Goal: Task Accomplishment & Management: Manage account settings

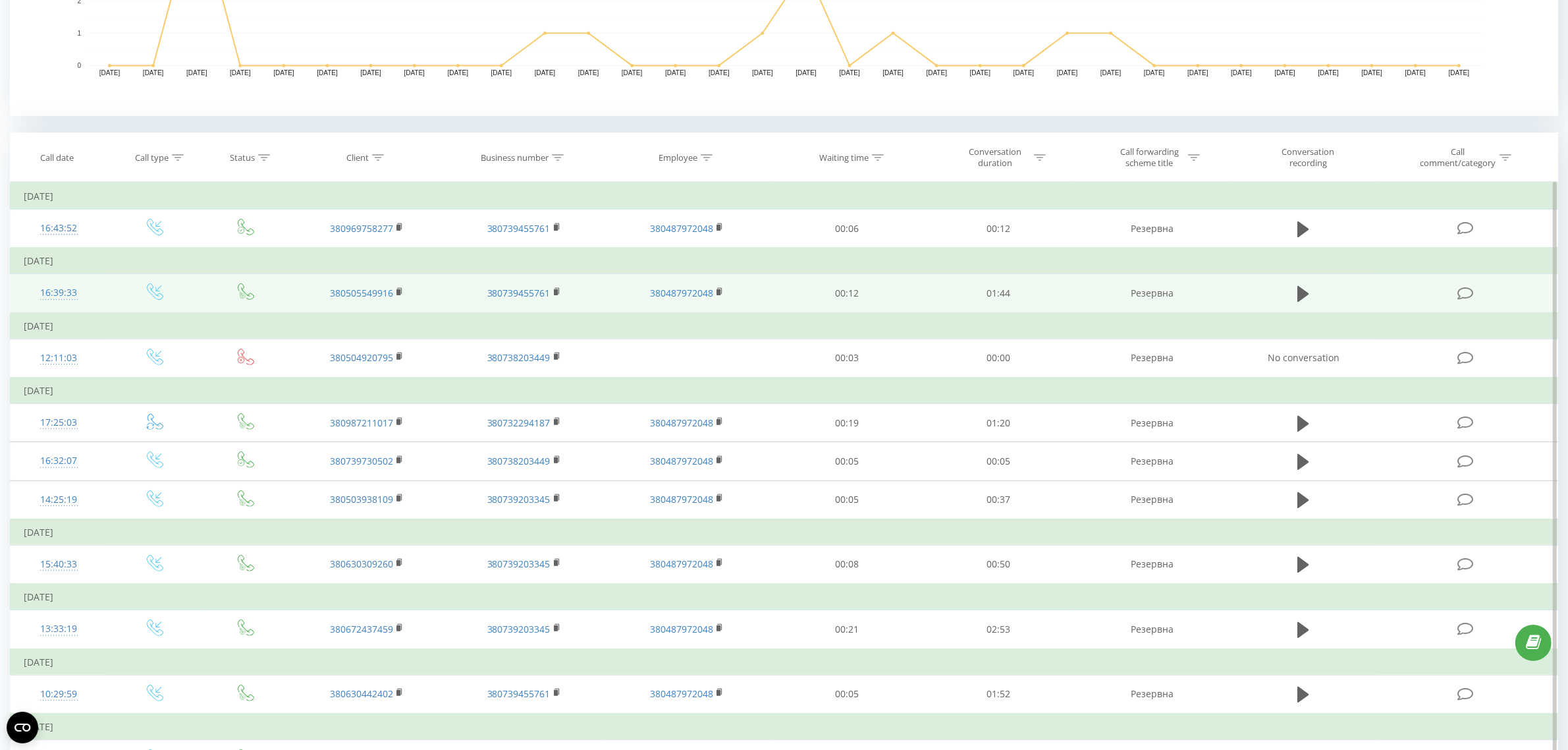
scroll to position [412, 0]
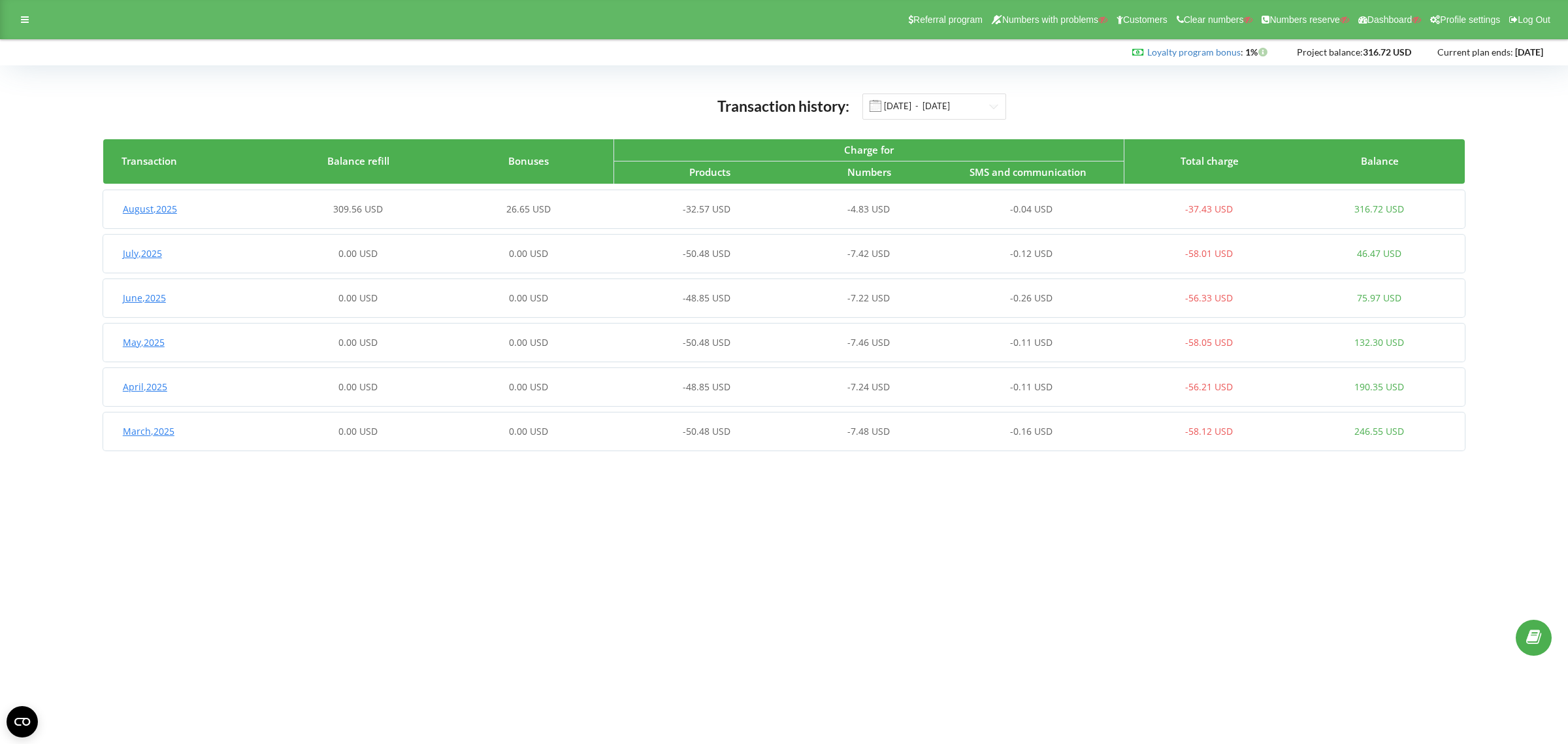
click at [621, 198] on div "August , 2025 309.56 USD 26.65 USD -32.57 USD -4.83 USD -0.04 USD -37.43 USD 31…" at bounding box center [783, 209] width 1361 height 31
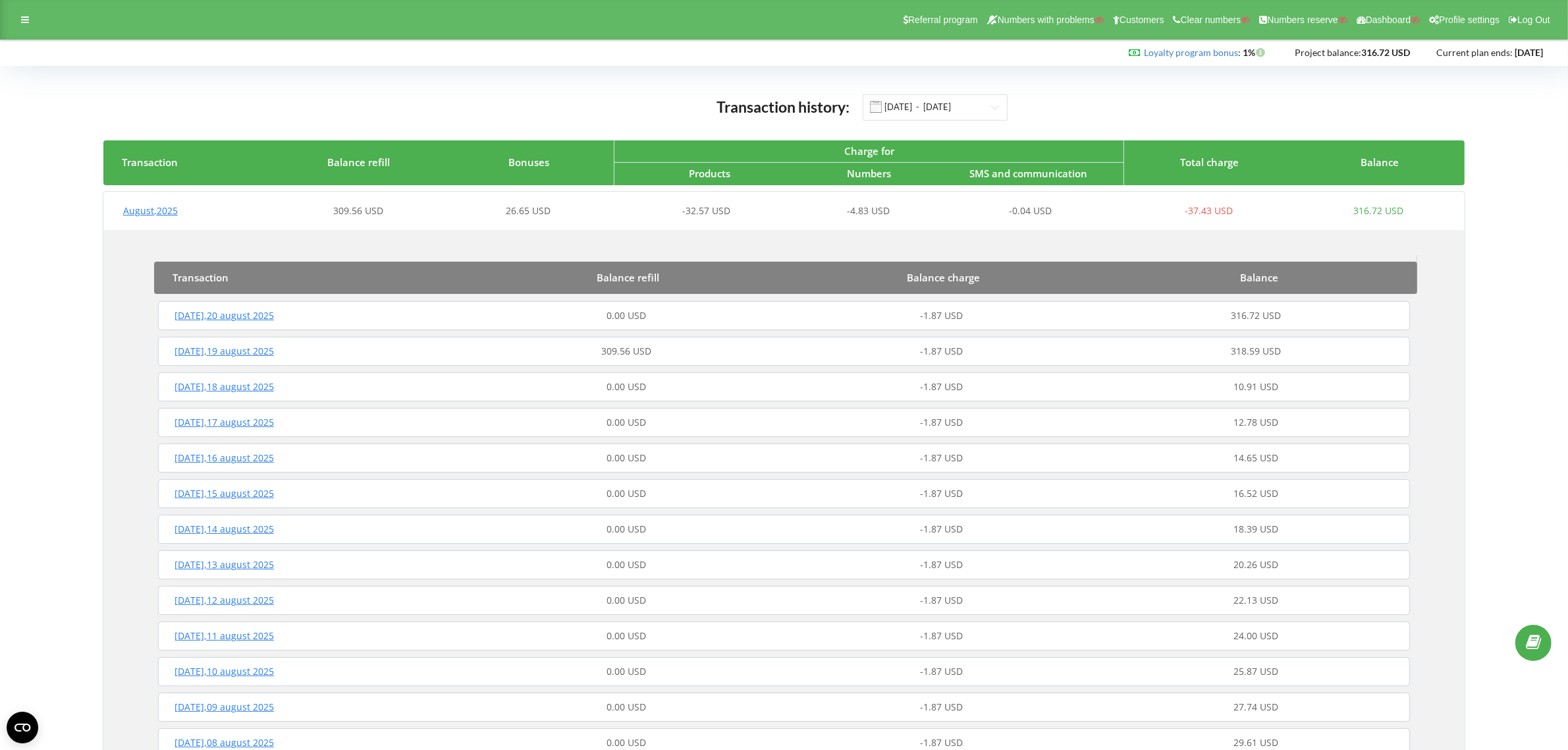
click at [719, 354] on div "309.56 USD" at bounding box center [627, 351] width 315 height 13
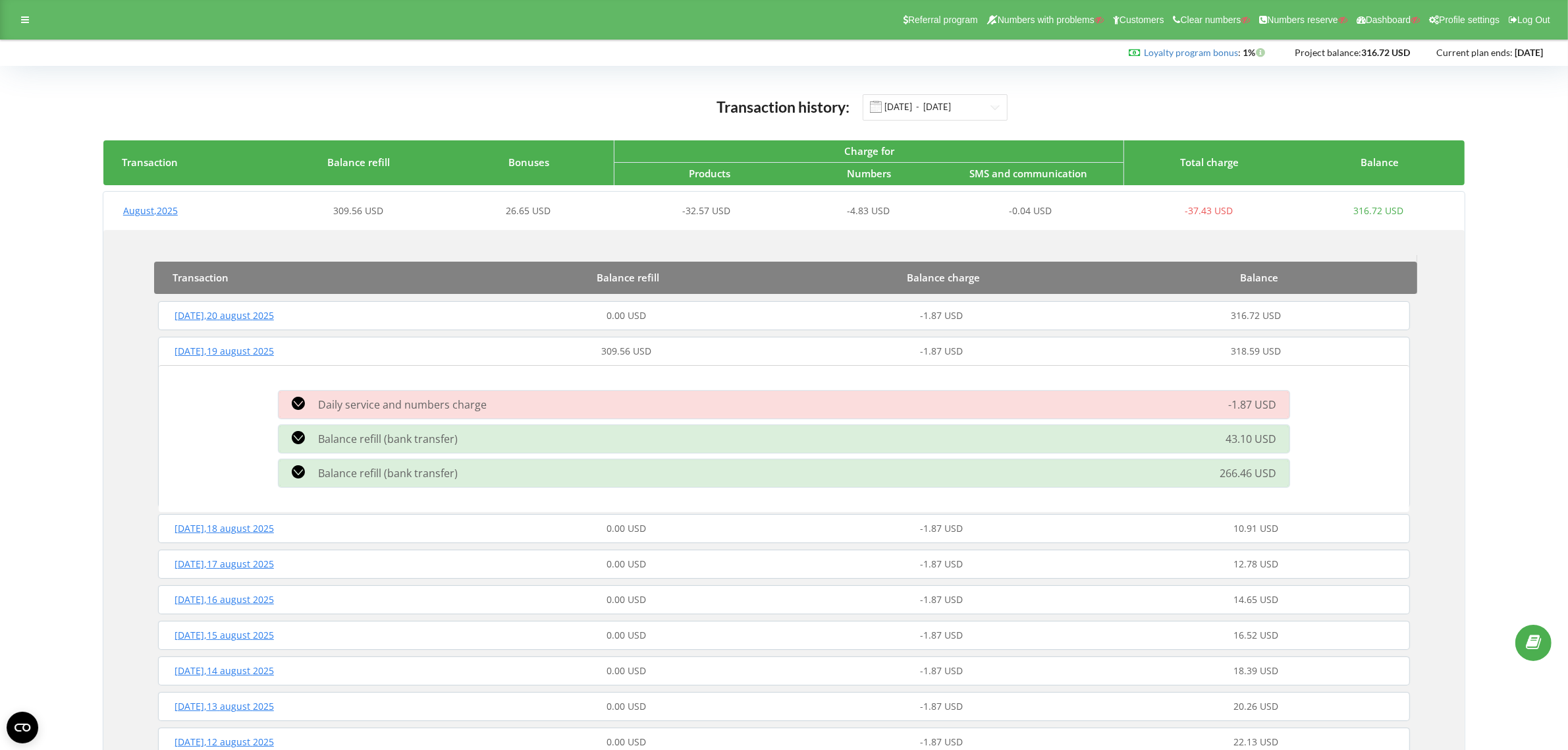
click at [654, 209] on div "-32.57 USD" at bounding box center [699, 211] width 170 height 13
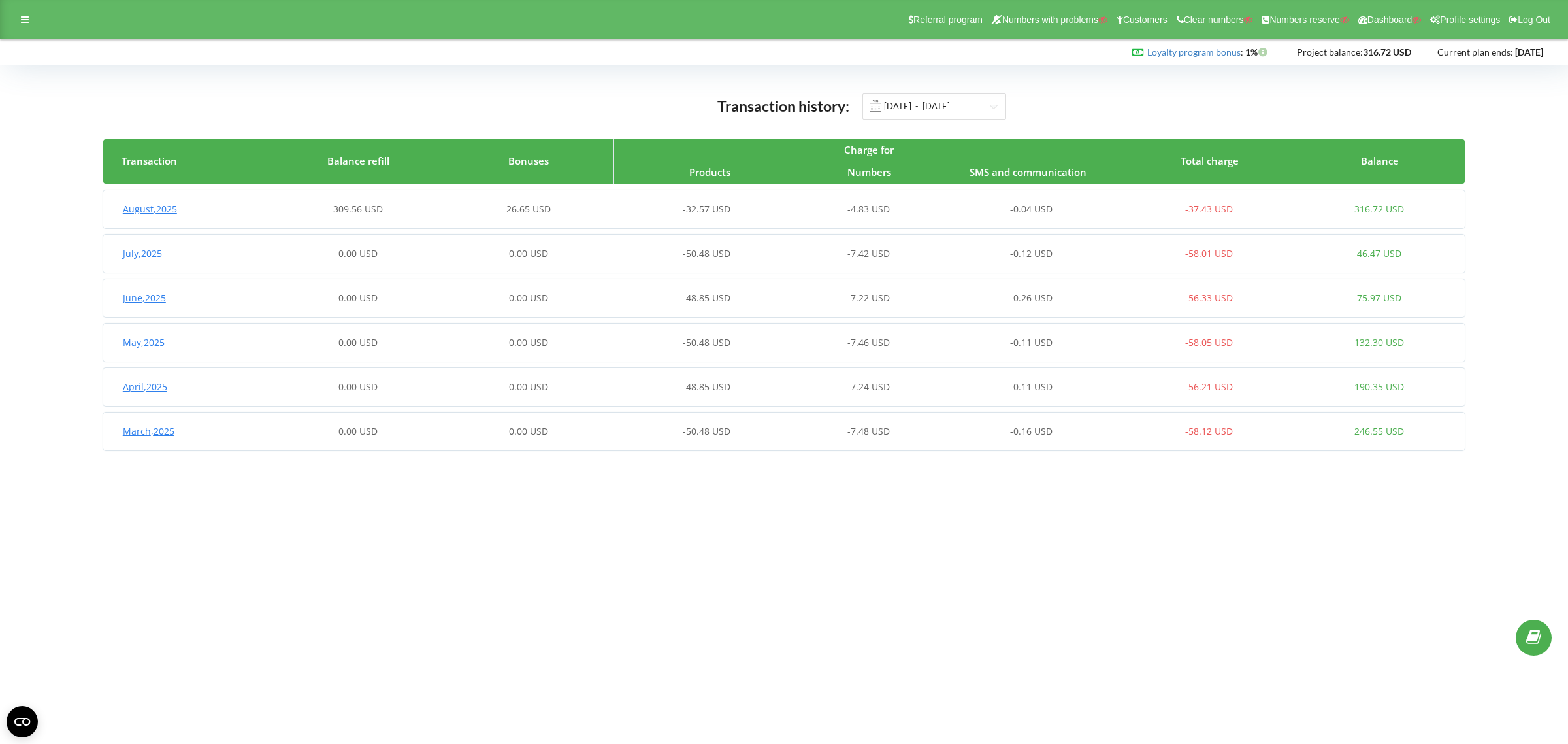
click at [639, 208] on div "-32.57 USD" at bounding box center [699, 209] width 170 height 13
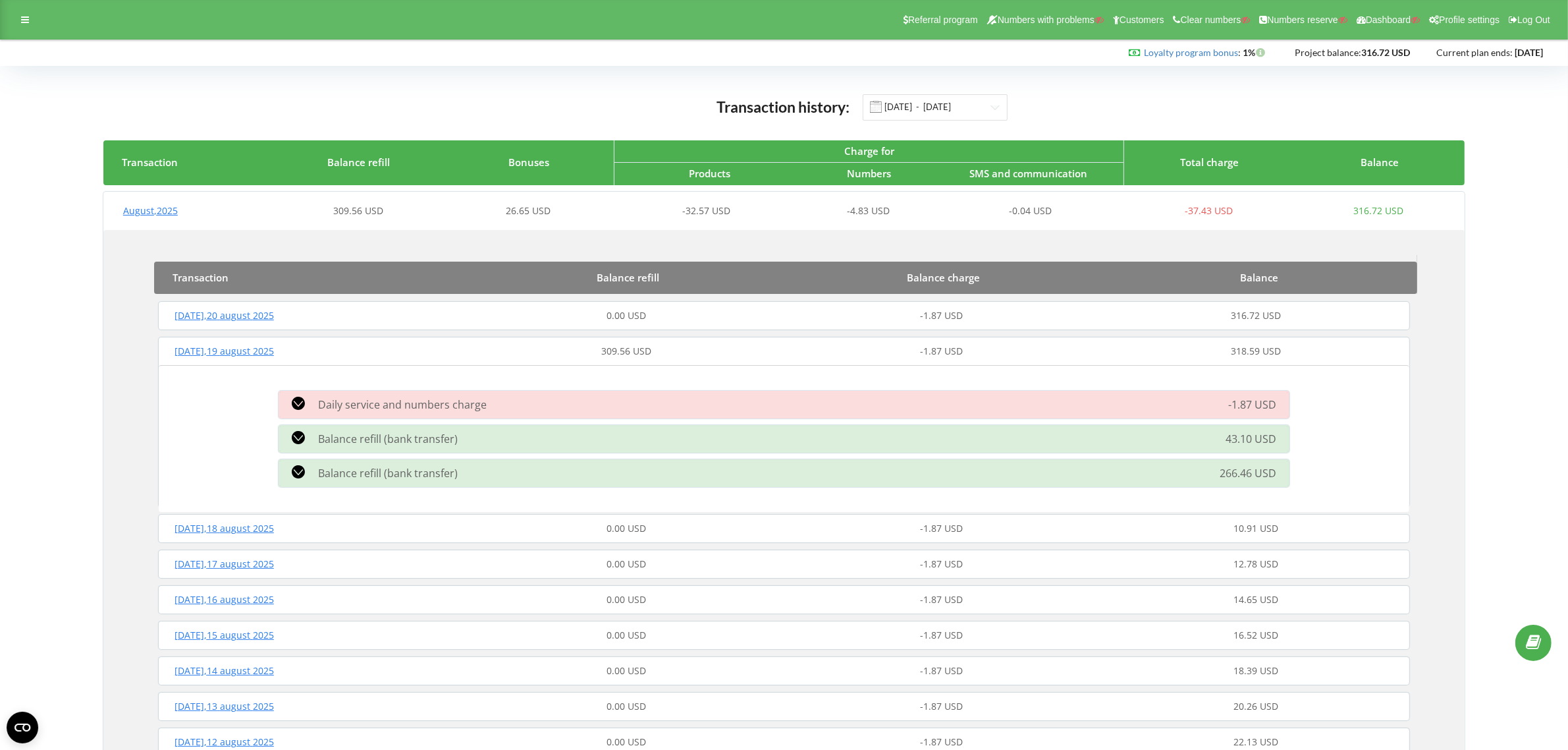
click at [294, 435] on icon at bounding box center [298, 437] width 13 height 13
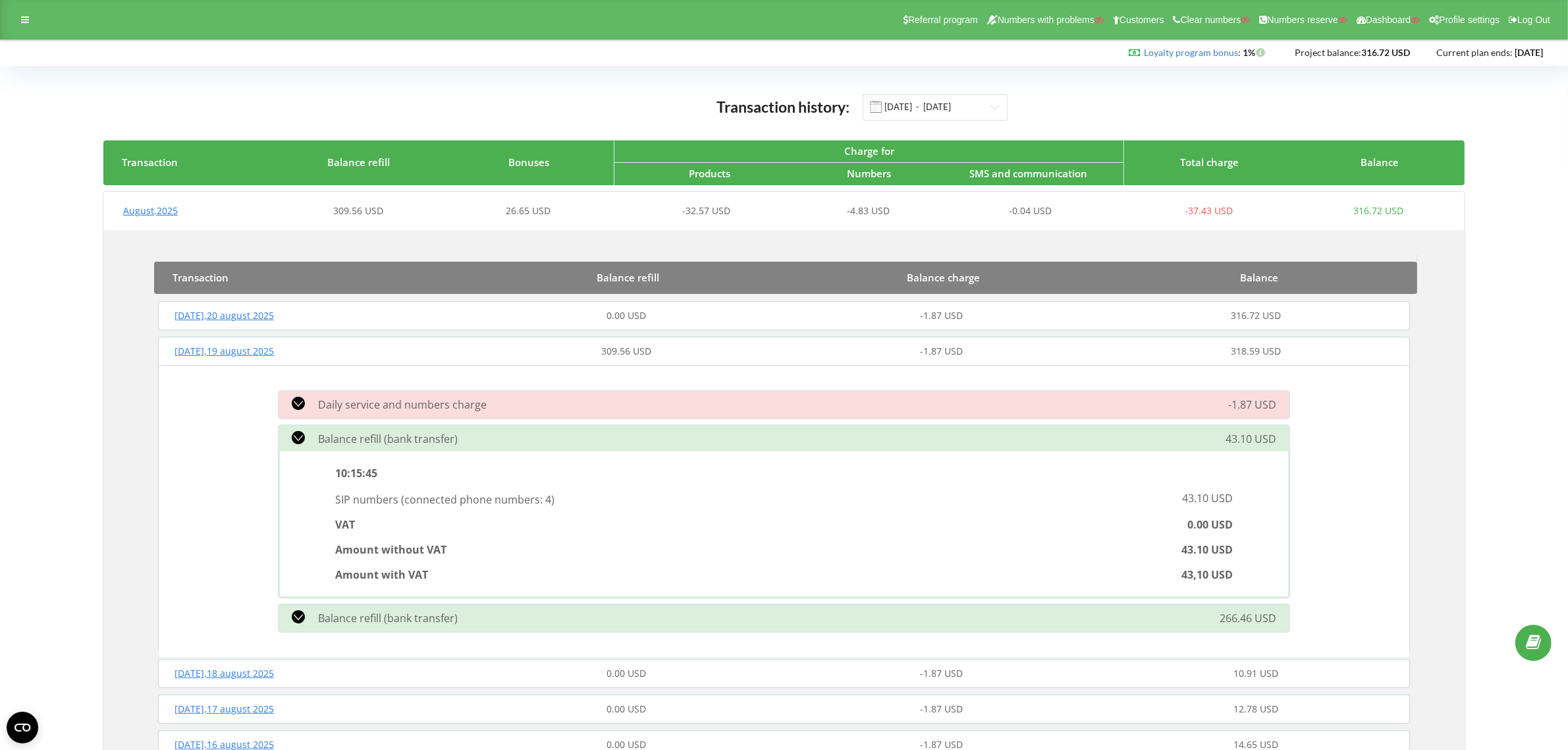
click at [292, 614] on icon at bounding box center [298, 617] width 13 height 13
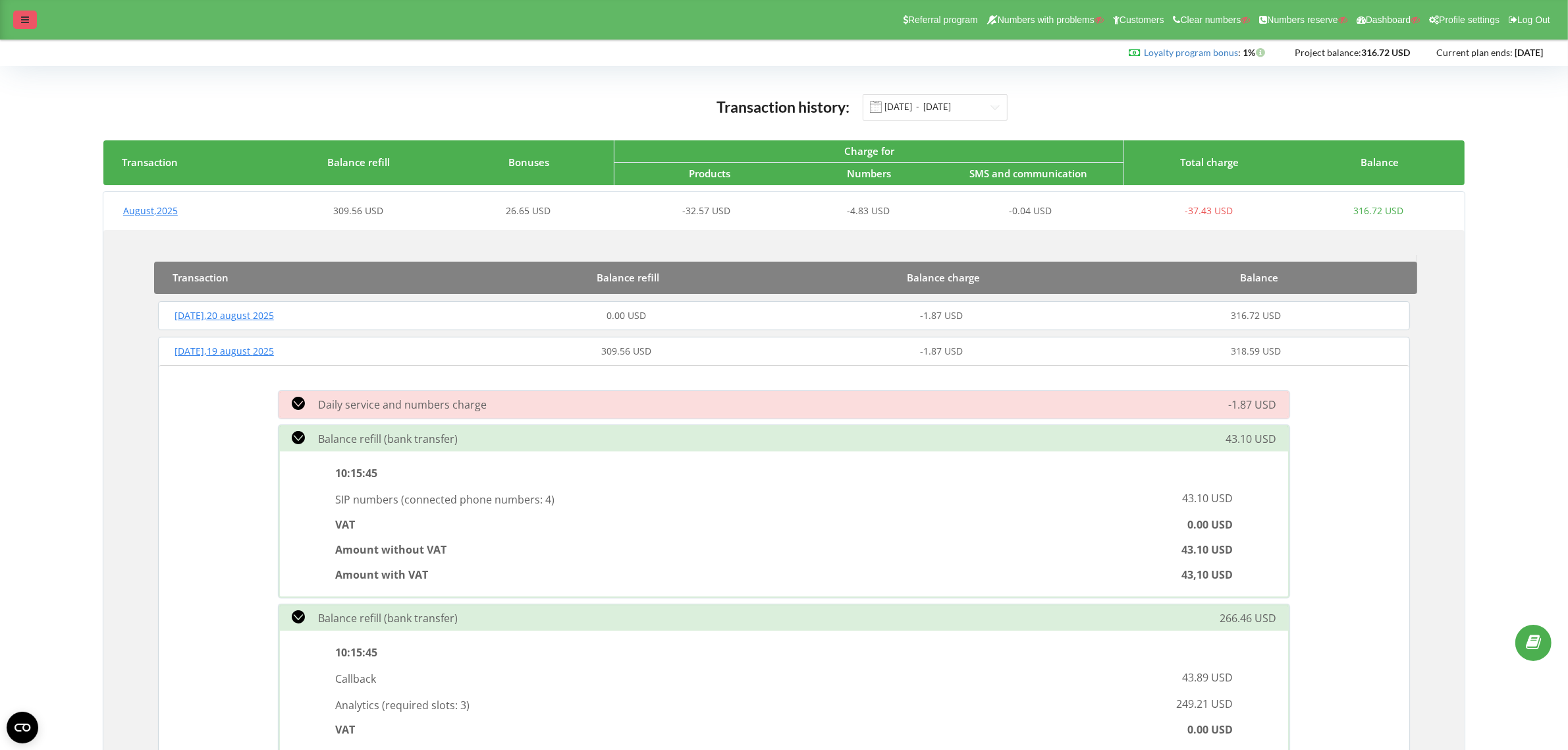
click at [22, 20] on icon at bounding box center [25, 19] width 8 height 9
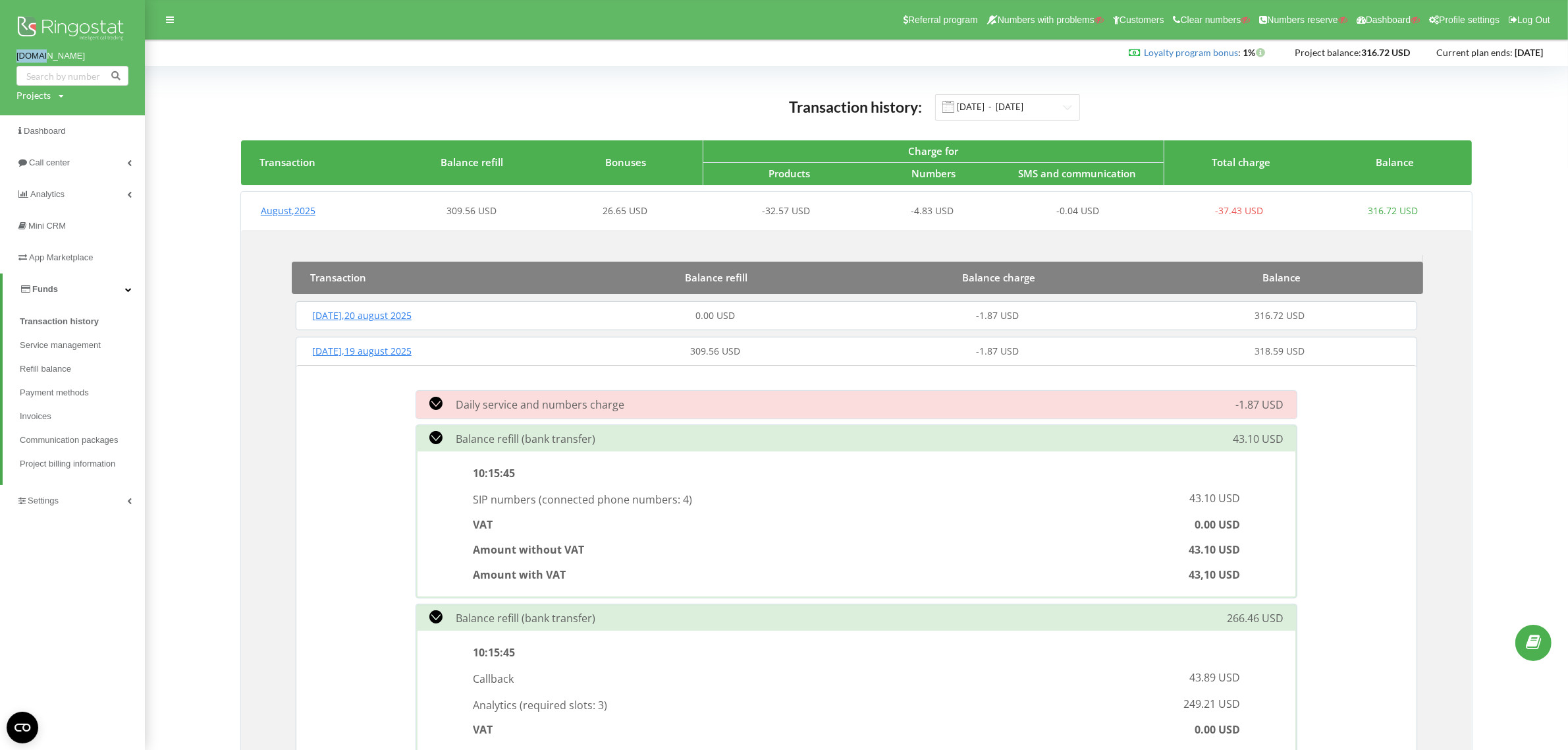
copy link "[DOMAIN_NAME]"
drag, startPoint x: 14, startPoint y: 57, endPoint x: 45, endPoint y: 59, distance: 31.1
click at [45, 59] on div "[DOMAIN_NAME] Projects Search" at bounding box center [72, 58] width 145 height 115
drag, startPoint x: 323, startPoint y: 53, endPoint x: 144, endPoint y: 47, distance: 179.1
click at [321, 53] on div "Loyalty program bonus : Bonus : 1%" at bounding box center [780, 53] width 1543 height 13
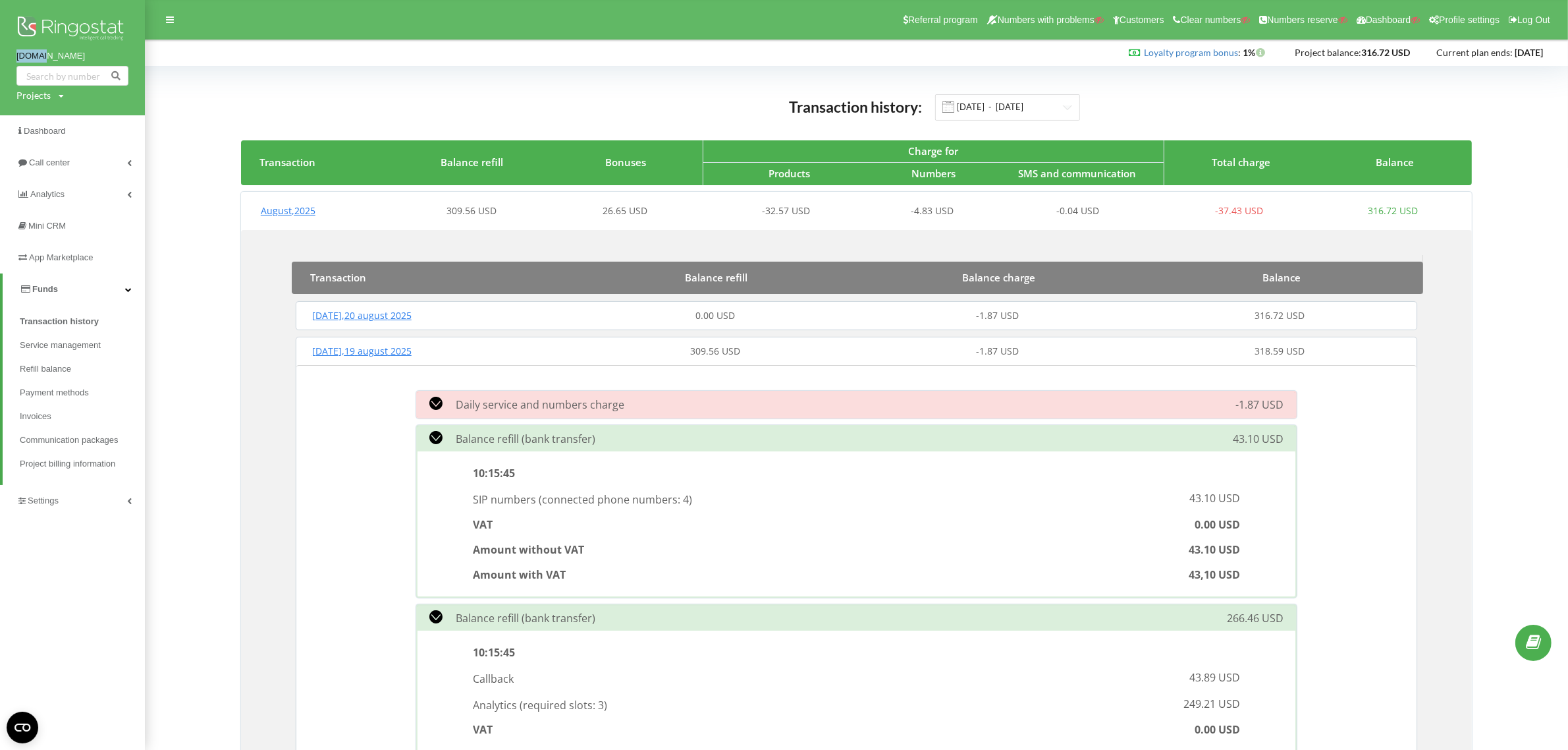
copy link "[DOMAIN_NAME]"
drag, startPoint x: 10, startPoint y: 55, endPoint x: 47, endPoint y: 58, distance: 37.1
click at [47, 58] on div "[DOMAIN_NAME] Projects Search" at bounding box center [72, 58] width 145 height 115
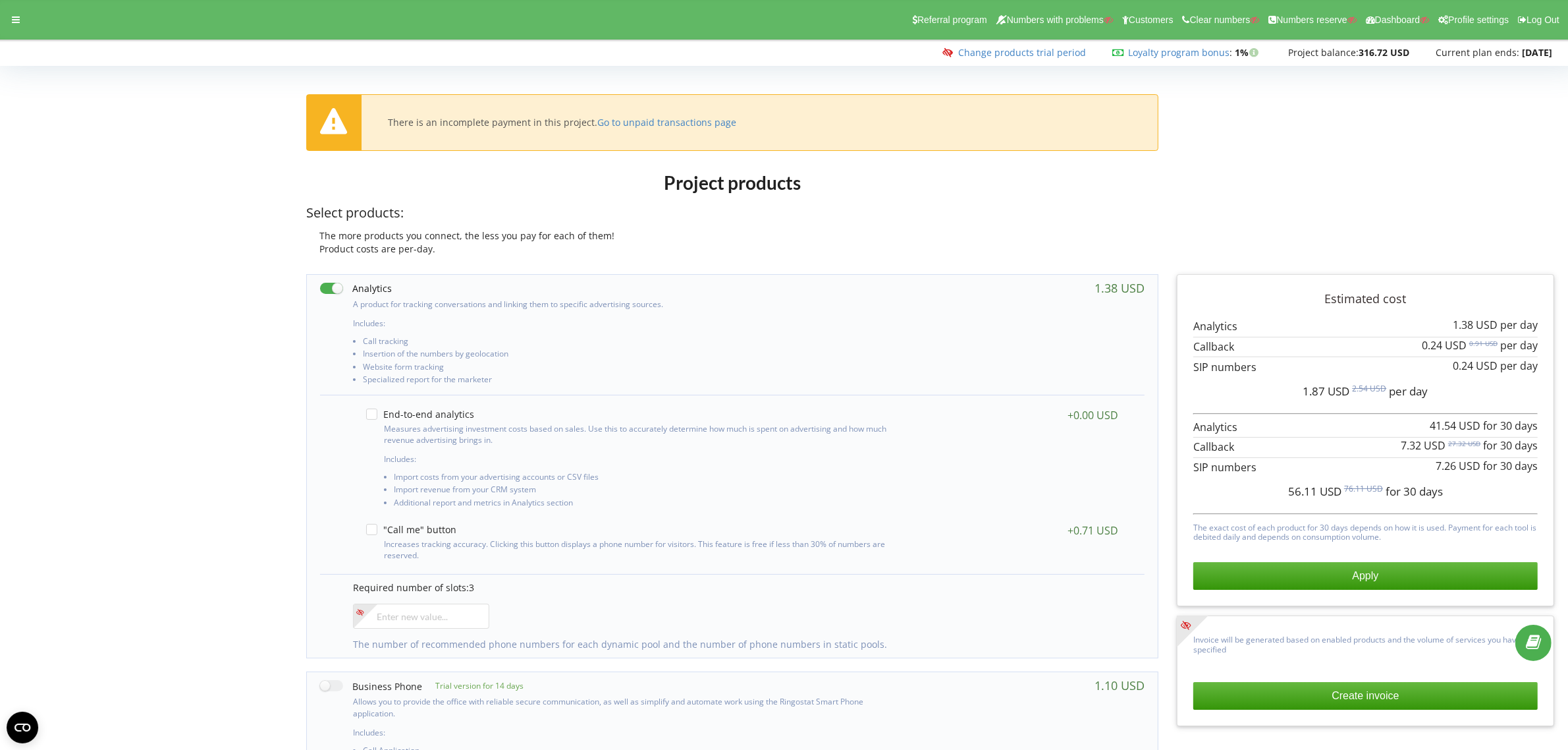
click at [333, 287] on label at bounding box center [356, 288] width 72 height 14
checkbox input "false"
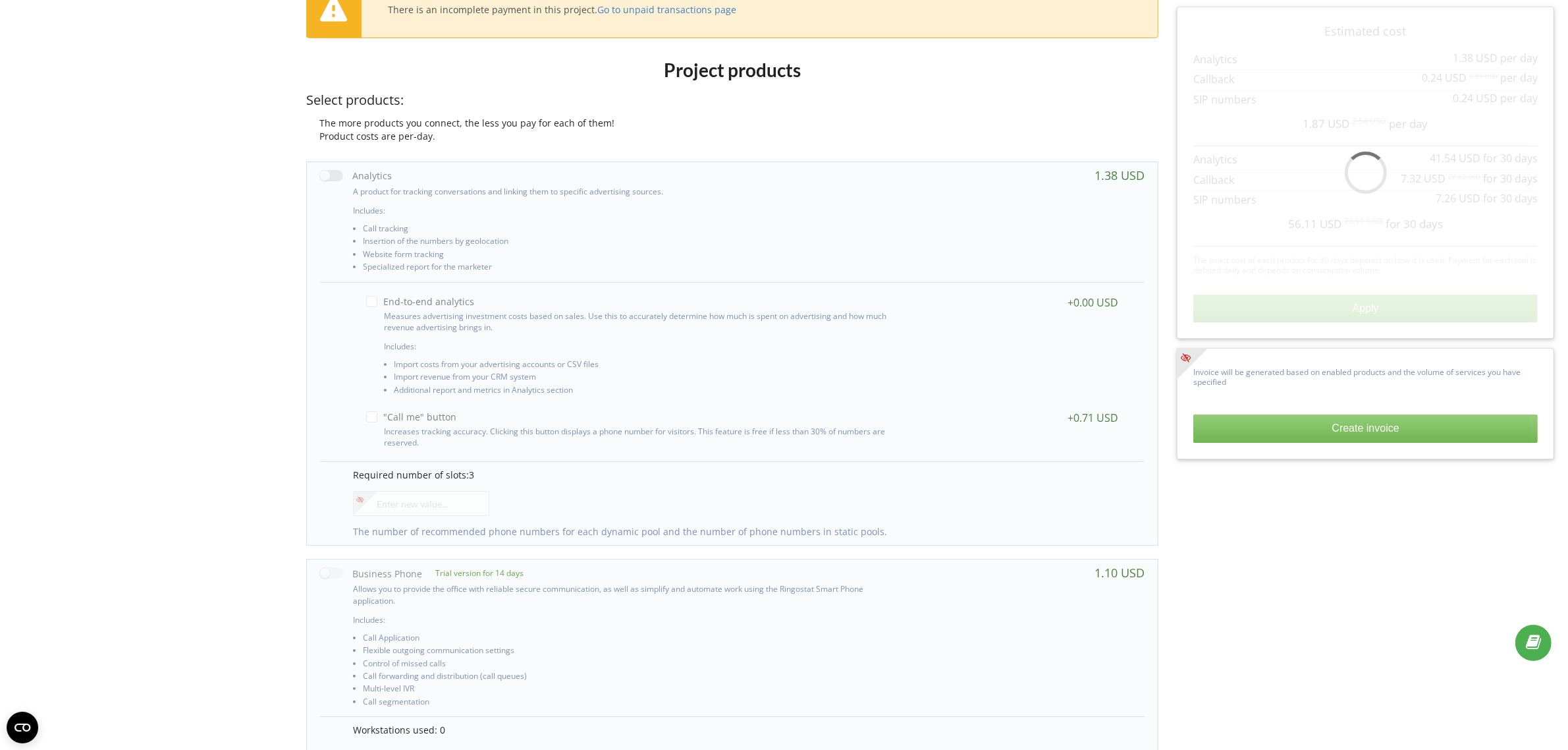
scroll to position [329, 0]
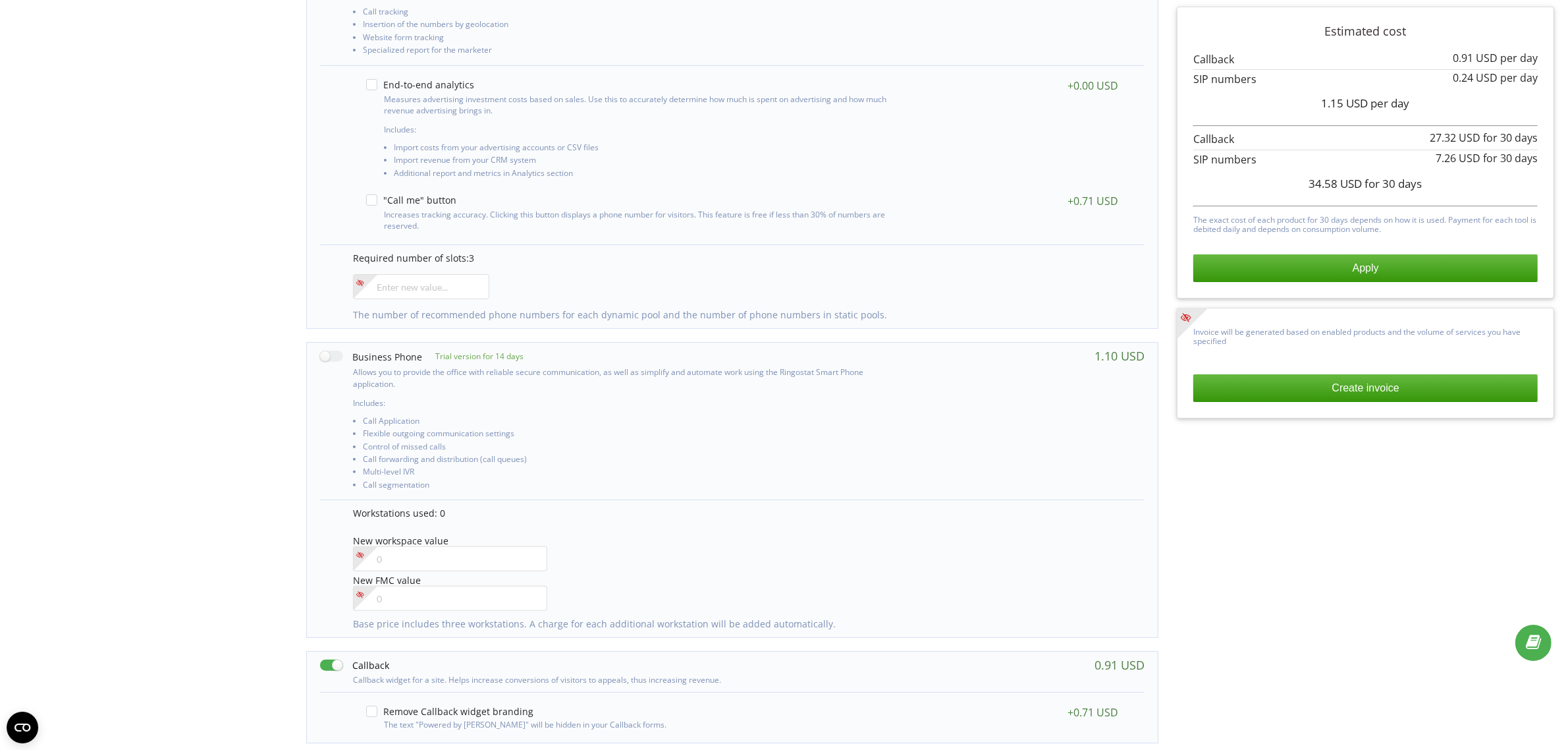
click at [333, 670] on label at bounding box center [355, 665] width 69 height 14
checkbox input "false"
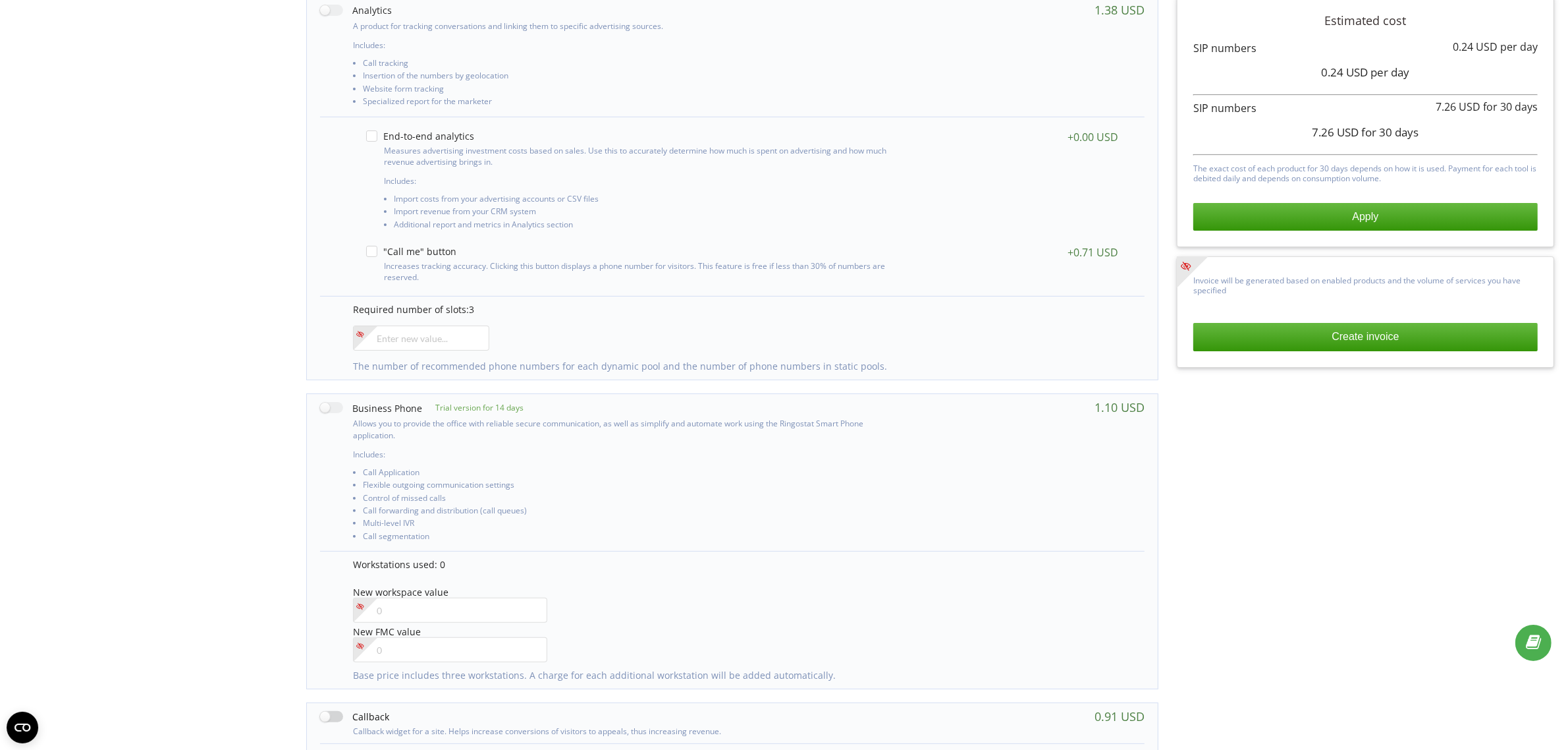
scroll to position [423, 0]
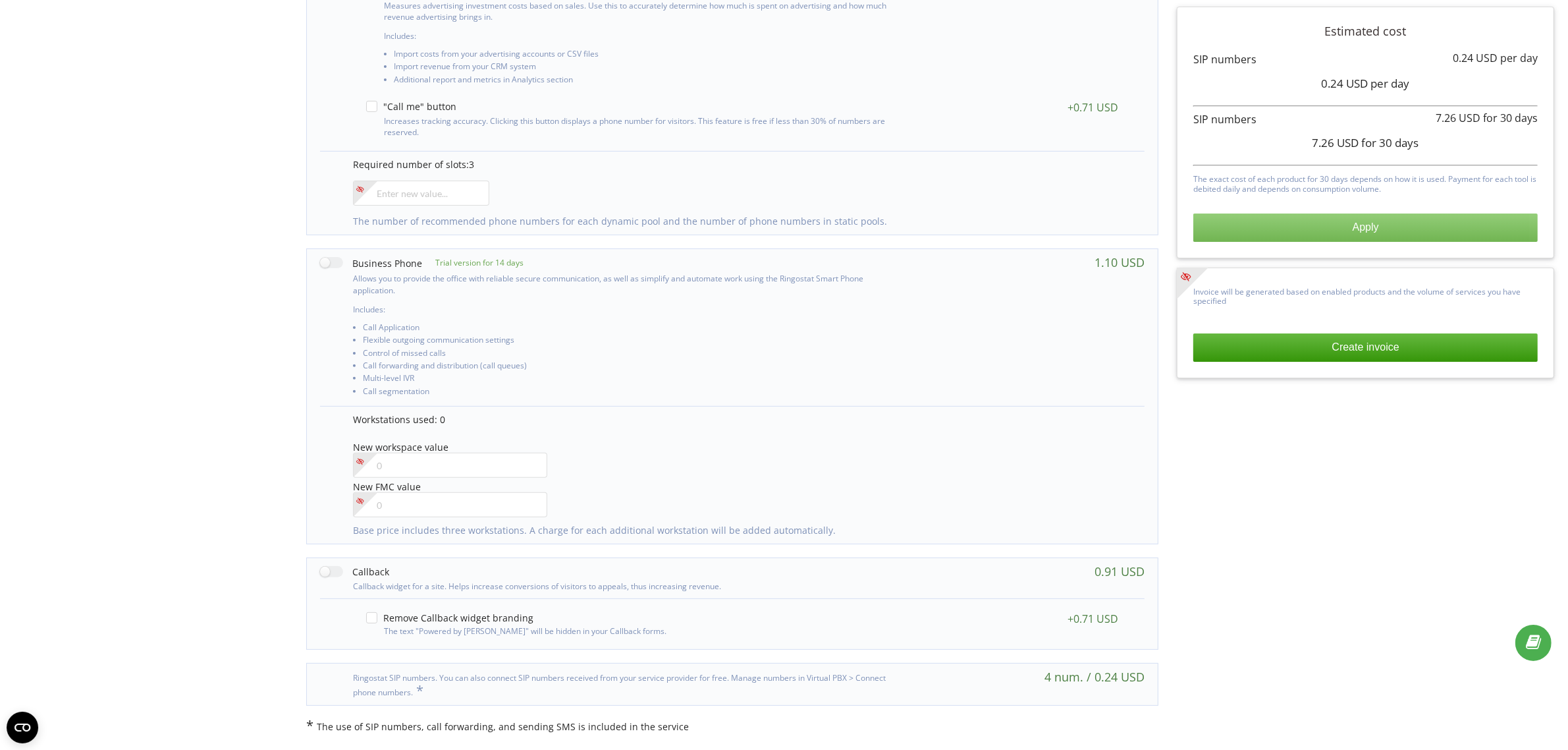
click at [1332, 225] on button "Apply" at bounding box center [1366, 227] width 345 height 28
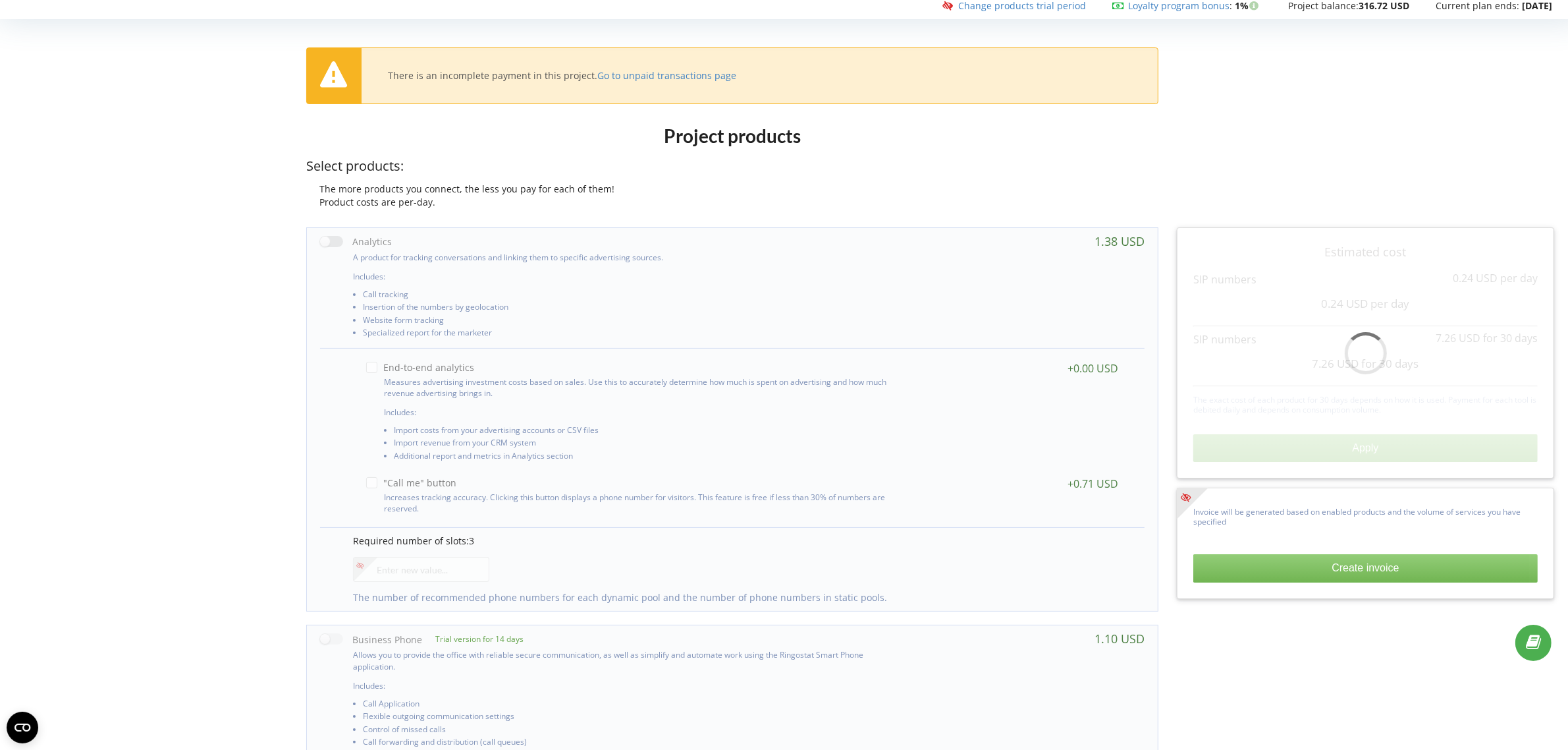
scroll to position [0, 0]
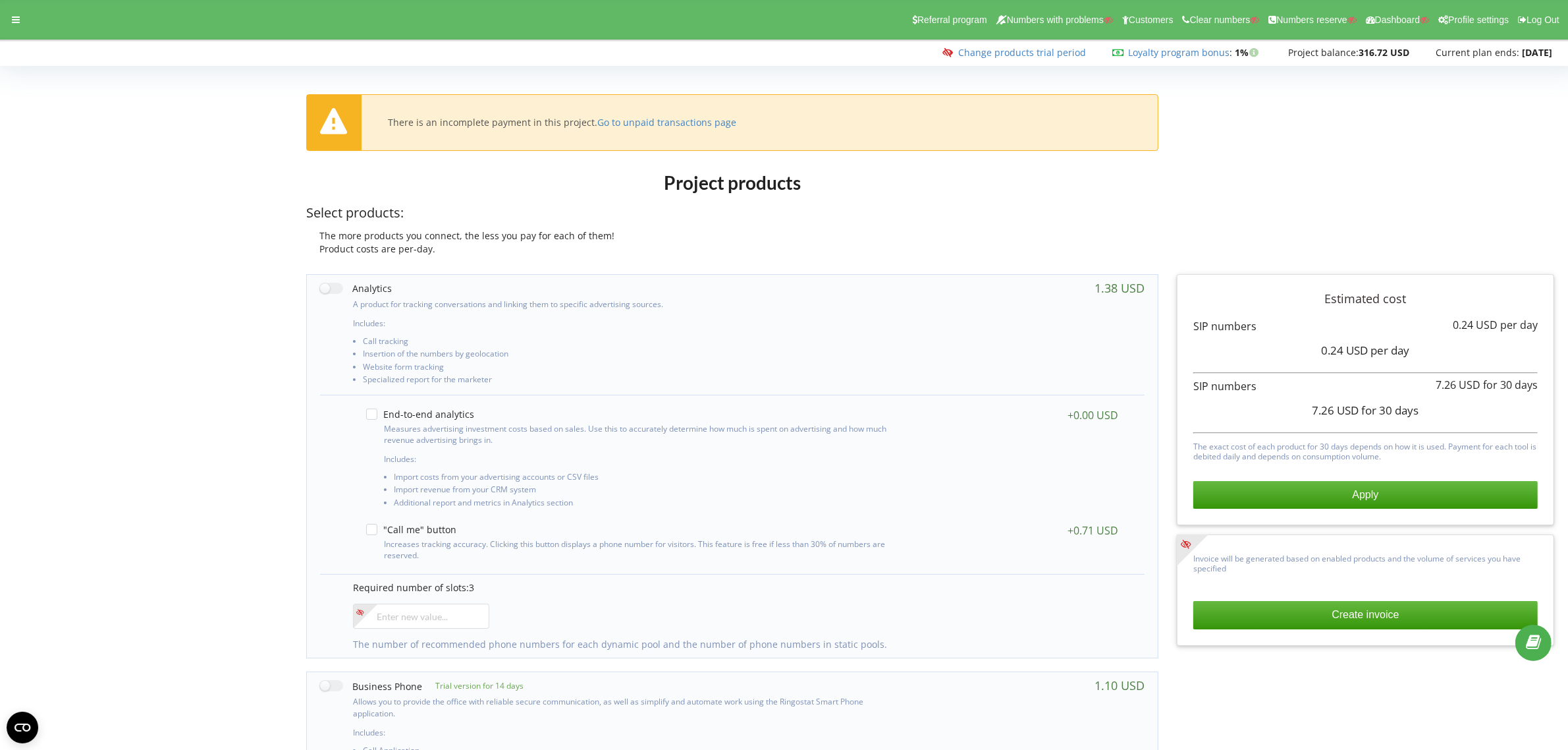
click at [128, 229] on div "Project products Select products: The more products you connect, the less you p…" at bounding box center [783, 666] width 1559 height 1005
click at [7, 12] on div at bounding box center [16, 20] width 23 height 19
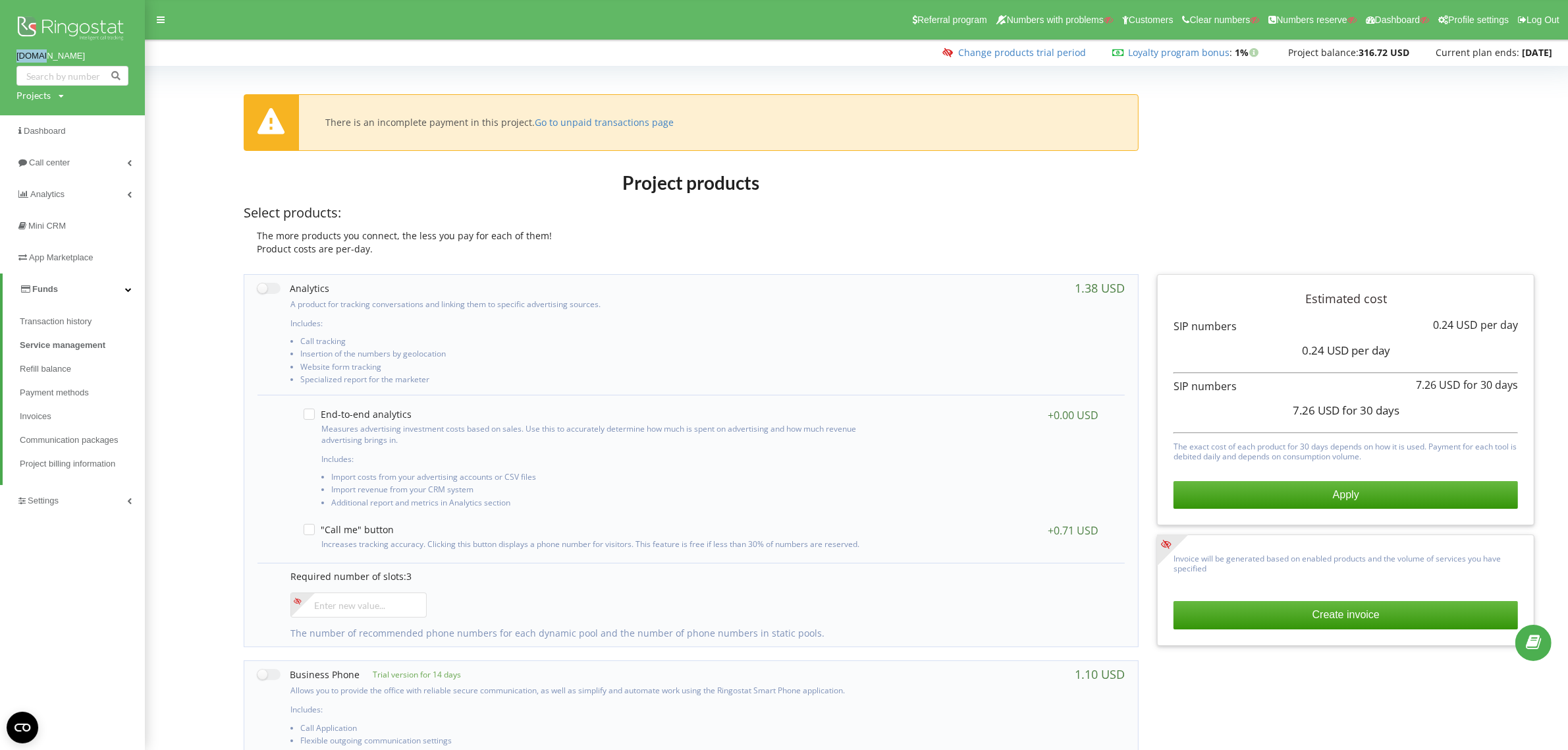
drag, startPoint x: 8, startPoint y: 53, endPoint x: 67, endPoint y: 53, distance: 59.0
click at [67, 53] on div "[DOMAIN_NAME] Projects Search" at bounding box center [72, 58] width 145 height 115
copy link "[DOMAIN_NAME]"
click at [24, 93] on div "Projects" at bounding box center [33, 95] width 34 height 13
drag, startPoint x: 40, startPoint y: 117, endPoint x: 144, endPoint y: 122, distance: 104.1
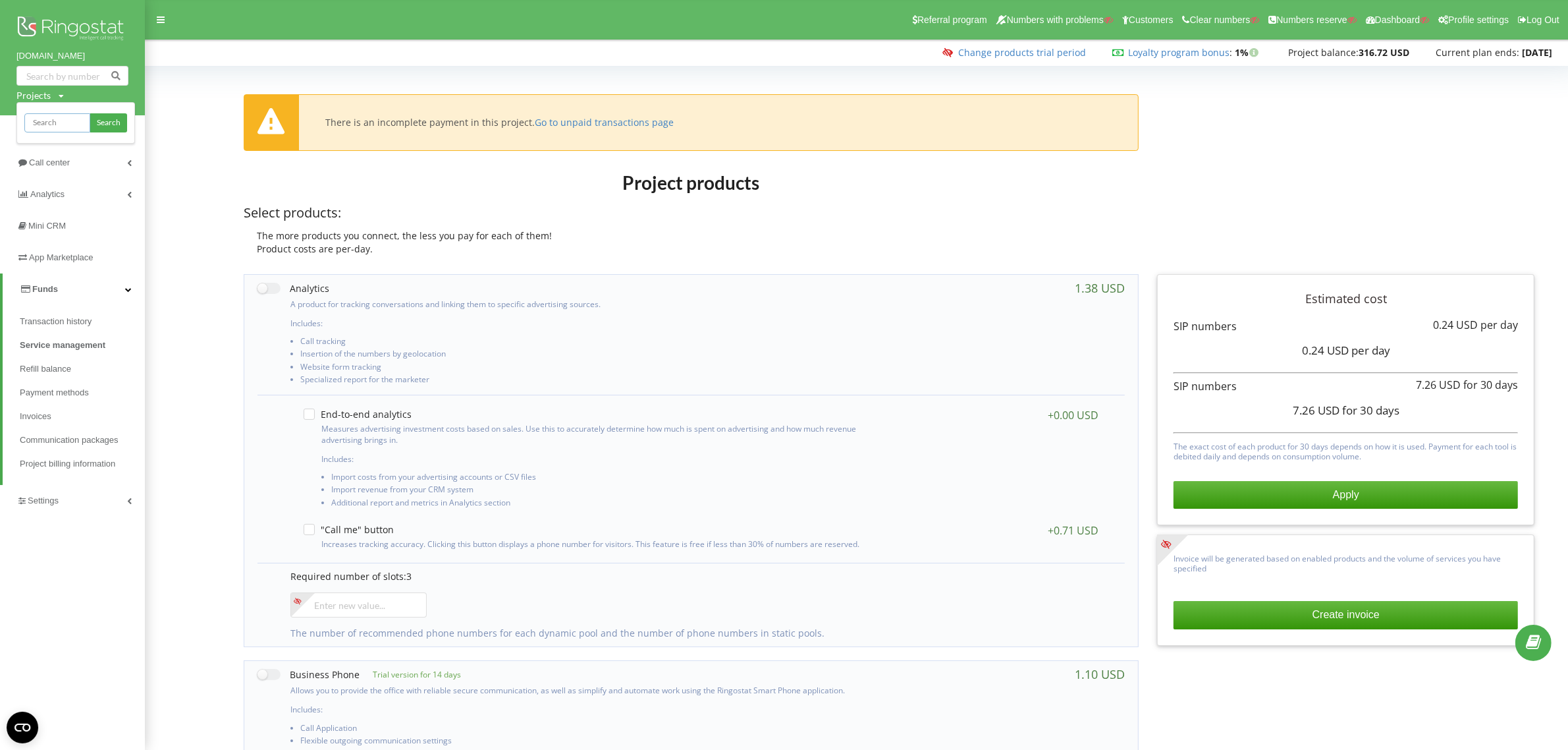
click at [43, 117] on input "text" at bounding box center [57, 123] width 66 height 19
paste input "[DOMAIN_NAME]"
type input "[DOMAIN_NAME]"
click at [110, 116] on link "Search" at bounding box center [109, 123] width 37 height 19
